Goal: Task Accomplishment & Management: Manage account settings

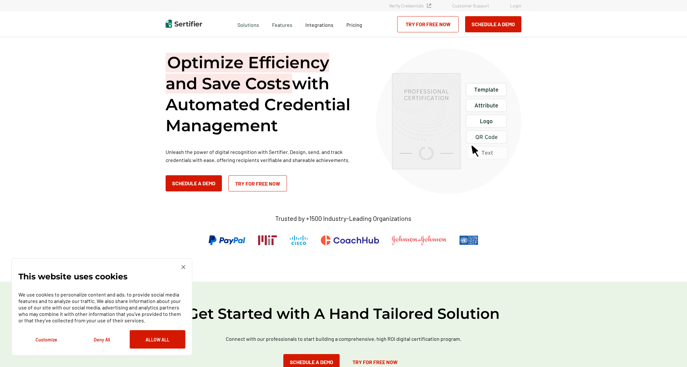
click at [167, 341] on button "Allow All" at bounding box center [158, 339] width 56 height 18
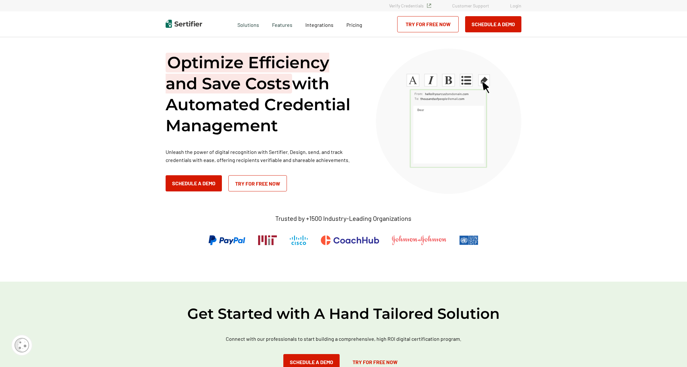
click at [413, 24] on link "Try for Free Now" at bounding box center [427, 24] width 61 height 16
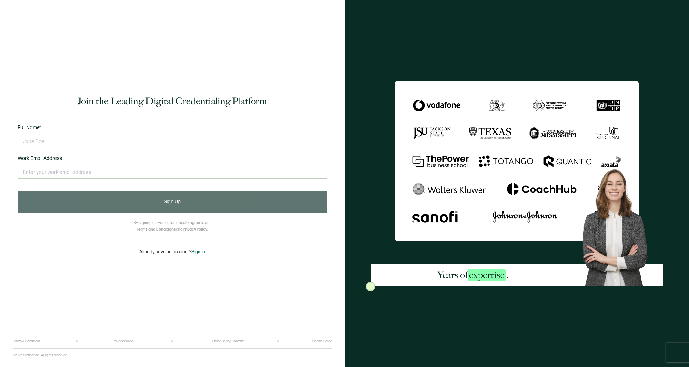
click at [50, 145] on input "text" at bounding box center [172, 141] width 309 height 13
click at [202, 250] on span "Sign In" at bounding box center [198, 251] width 14 height 5
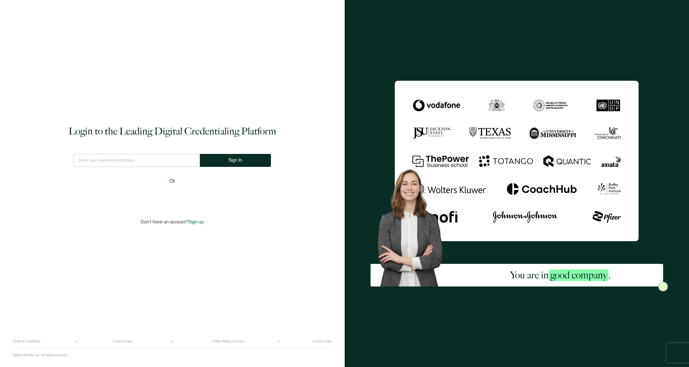
click at [96, 152] on div "Login to the Leading Digital Credentialing Platform This doesn't look like a va…" at bounding box center [172, 175] width 319 height 330
click at [94, 161] on input "text" at bounding box center [137, 160] width 126 height 13
click at [113, 160] on input "text" at bounding box center [137, 160] width 126 height 13
type input "jsparkman@natptax.com"
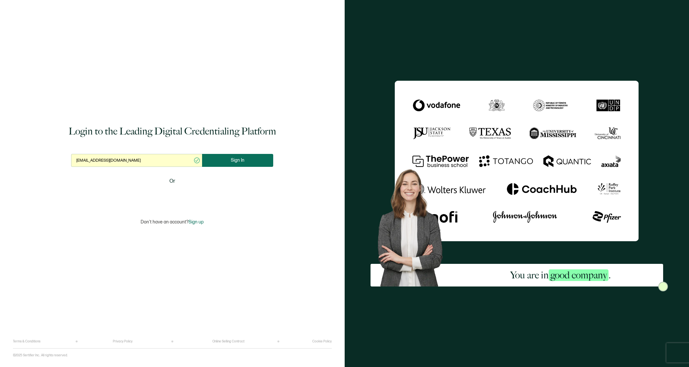
click at [243, 156] on button "Sign In" at bounding box center [237, 160] width 71 height 13
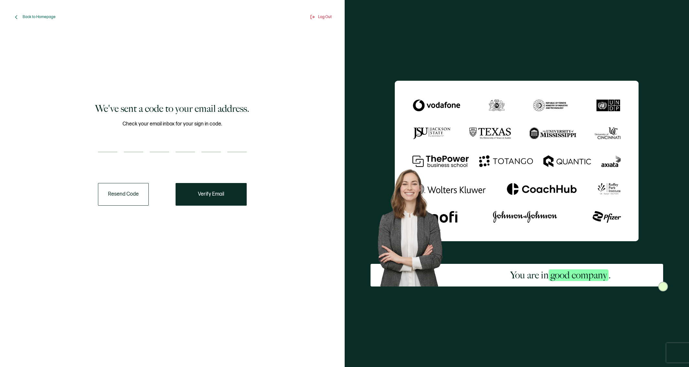
click at [109, 146] on input "number" at bounding box center [107, 145] width 19 height 13
paste input "9"
type input "9"
type input "0"
type input "7"
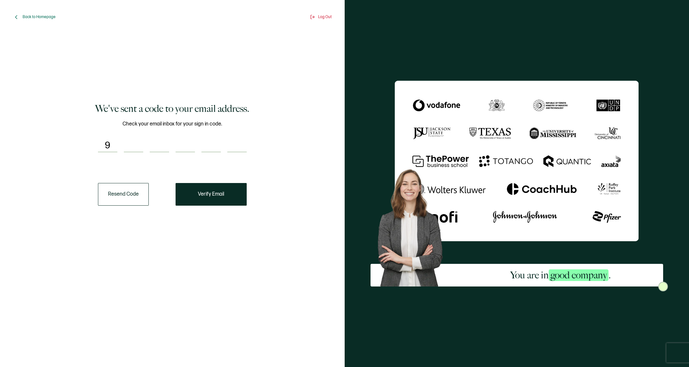
type input "4"
type input "9"
type input "4"
click at [217, 197] on span "Verify Email" at bounding box center [211, 194] width 26 height 5
